Goal: Task Accomplishment & Management: Manage account settings

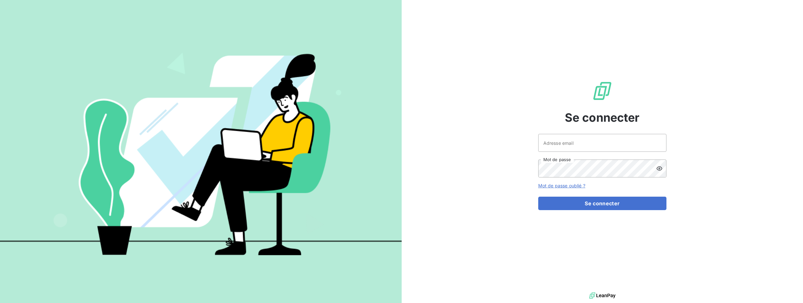
click at [563, 132] on div "Se connecter Adresse email Mot de passe Mot de passe oublié ? Se connecter" at bounding box center [602, 145] width 128 height 291
click at [565, 138] on input "Adresse email" at bounding box center [602, 143] width 128 height 18
type input "admin@demo"
click at [602, 202] on button "Se connecter" at bounding box center [602, 203] width 128 height 13
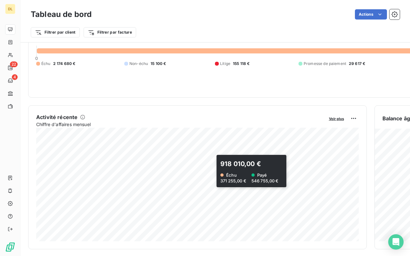
scroll to position [66, 0]
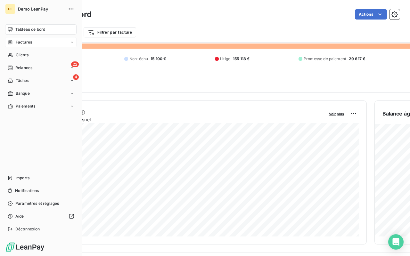
click at [5, 42] on div "Factures" at bounding box center [40, 42] width 71 height 10
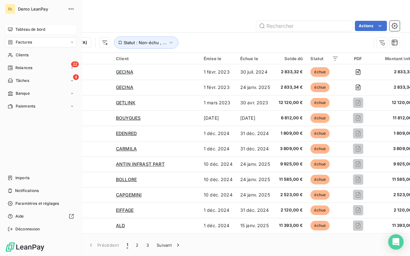
click at [12, 29] on icon at bounding box center [10, 29] width 5 height 5
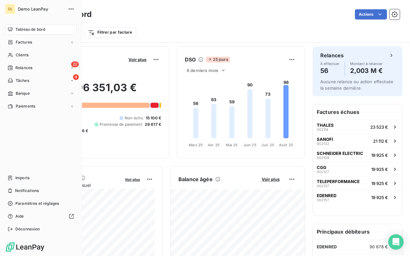
scroll to position [66, 0]
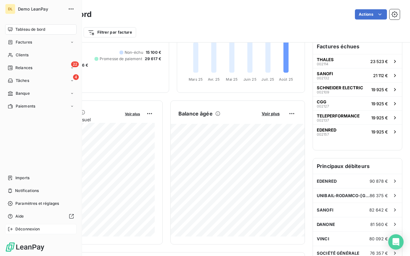
click at [26, 229] on span "Déconnexion" at bounding box center [27, 230] width 25 height 6
